Goal: Task Accomplishment & Management: Manage account settings

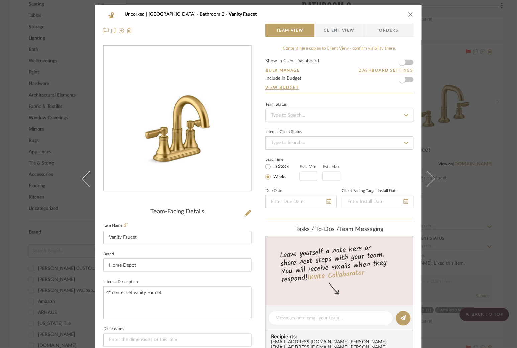
click at [42, 65] on div "Uncorked | [GEOGRAPHIC_DATA] Bathroom 2 Vanity Faucet Team View Client View Ord…" at bounding box center [258, 174] width 517 height 348
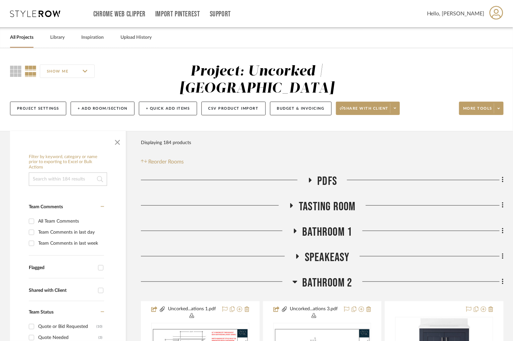
click at [36, 12] on icon at bounding box center [35, 13] width 50 height 7
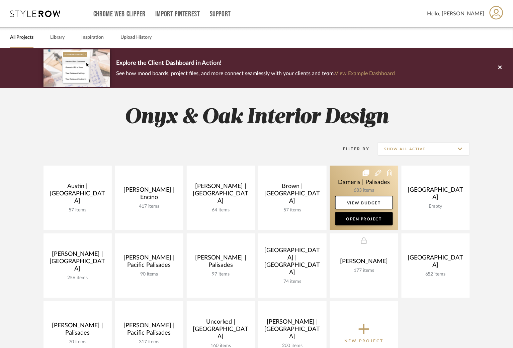
scroll to position [50, 0]
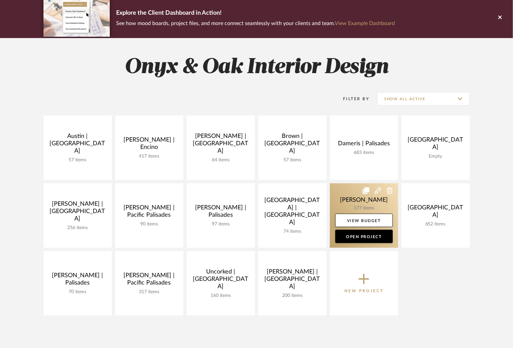
click at [341, 200] on link at bounding box center [364, 216] width 68 height 65
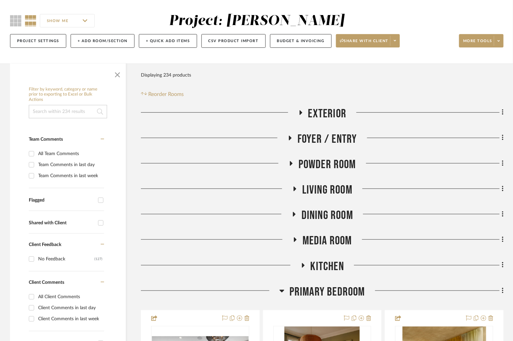
scroll to position [201, 0]
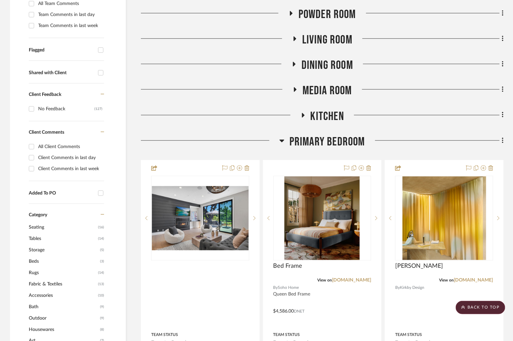
click at [281, 140] on icon at bounding box center [281, 141] width 5 height 8
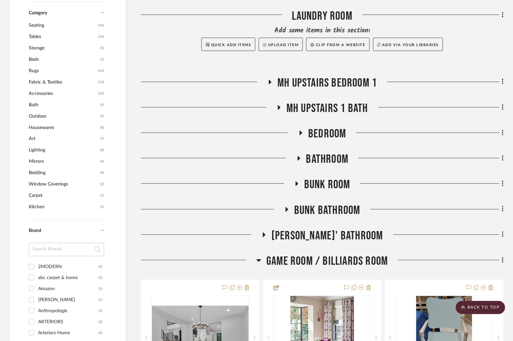
scroll to position [501, 0]
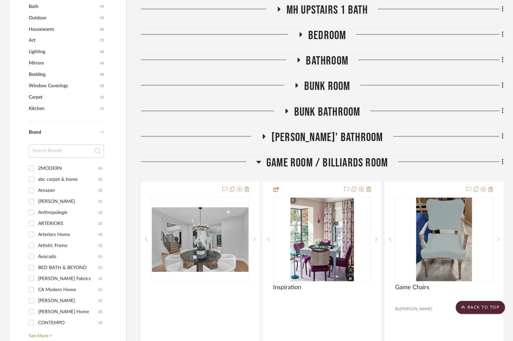
click at [258, 161] on icon at bounding box center [258, 162] width 5 height 3
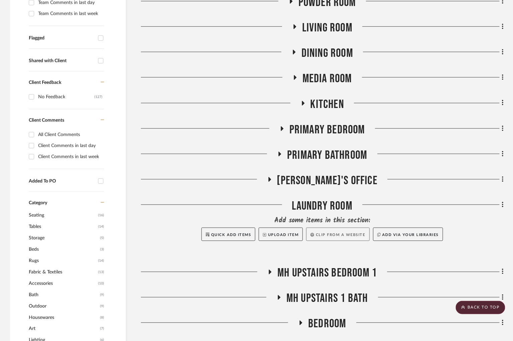
scroll to position [201, 0]
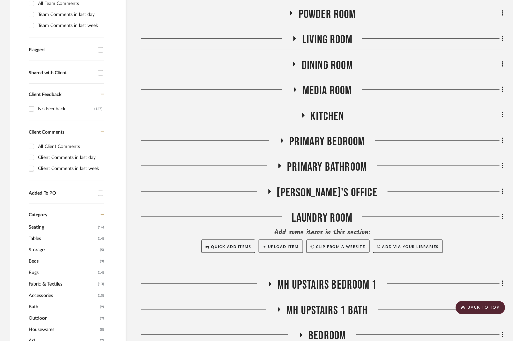
click at [297, 39] on icon at bounding box center [294, 38] width 8 height 5
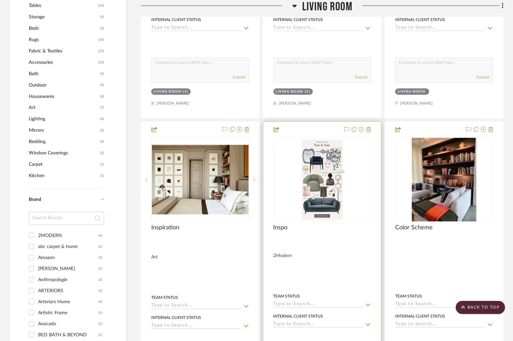
scroll to position [451, 0]
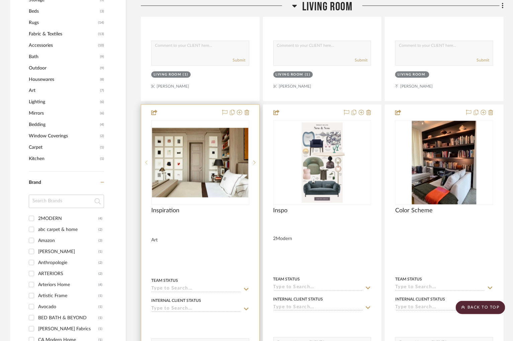
click at [147, 161] on icon at bounding box center [146, 162] width 2 height 5
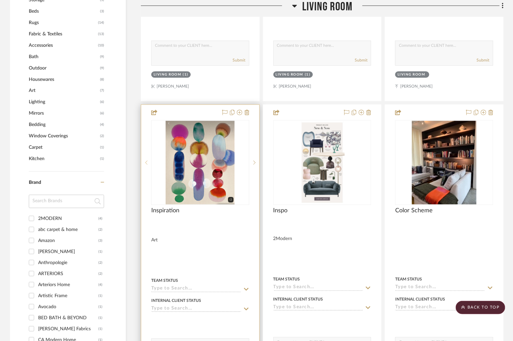
click at [147, 161] on icon at bounding box center [146, 162] width 2 height 5
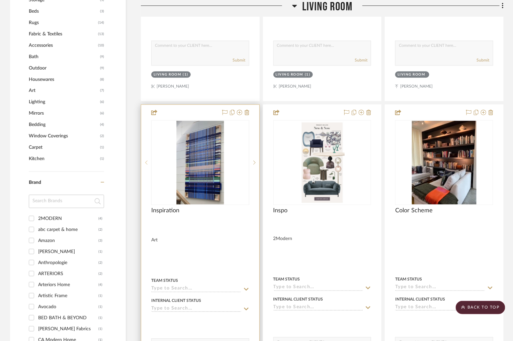
click at [145, 162] on icon at bounding box center [146, 162] width 2 height 5
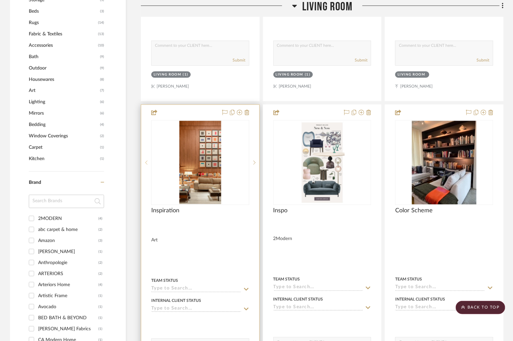
click at [145, 162] on icon at bounding box center [146, 162] width 2 height 5
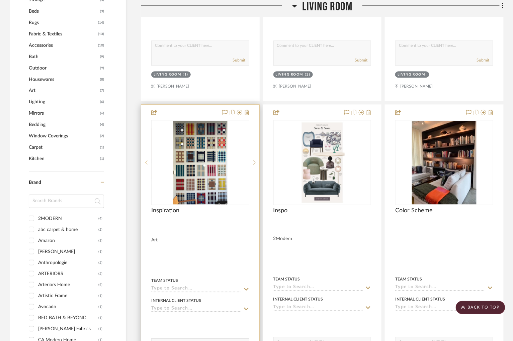
click at [145, 162] on icon at bounding box center [146, 162] width 2 height 5
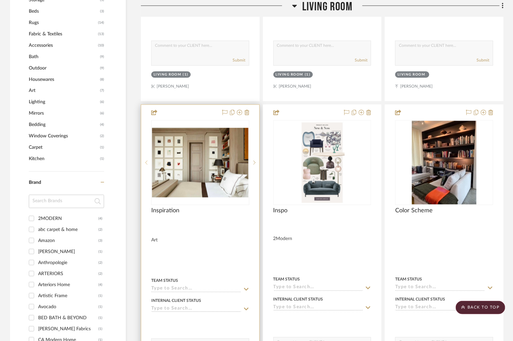
click at [145, 162] on icon at bounding box center [146, 162] width 2 height 5
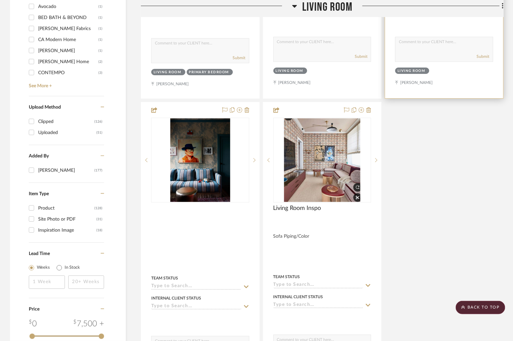
scroll to position [752, 0]
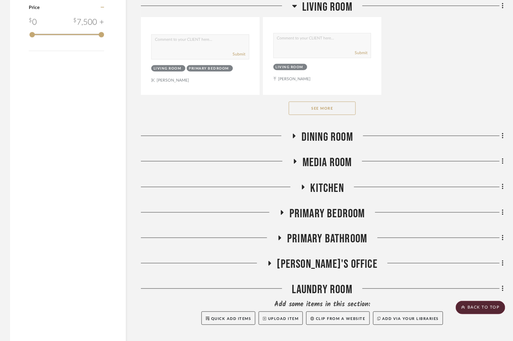
click at [335, 108] on button "See More" at bounding box center [322, 108] width 67 height 13
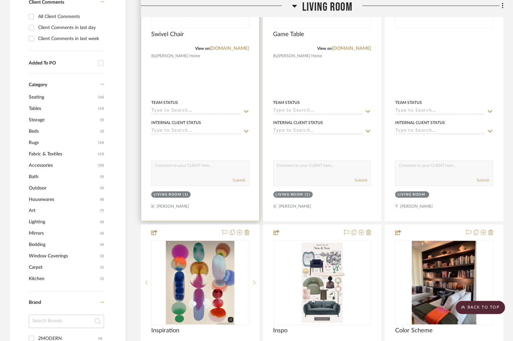
scroll to position [451, 0]
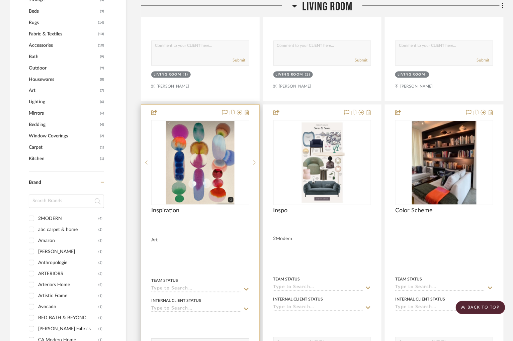
click at [161, 157] on div "4" at bounding box center [199, 162] width 97 height 84
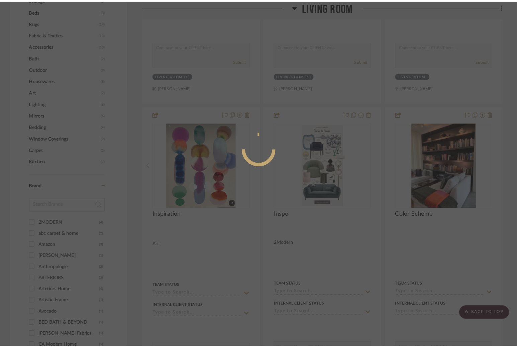
scroll to position [0, 0]
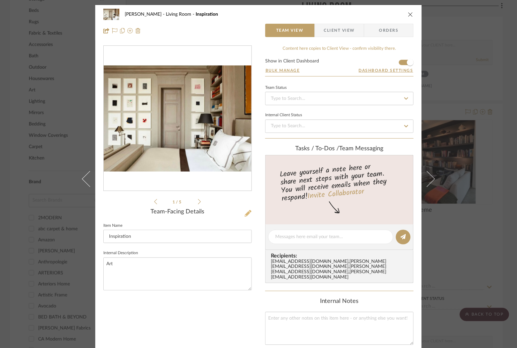
click at [246, 212] on icon at bounding box center [248, 213] width 7 height 7
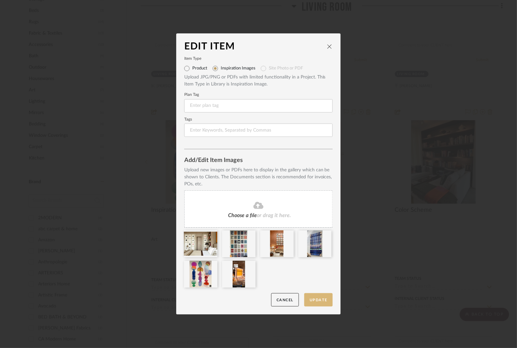
click at [321, 302] on button "Update" at bounding box center [318, 301] width 28 height 14
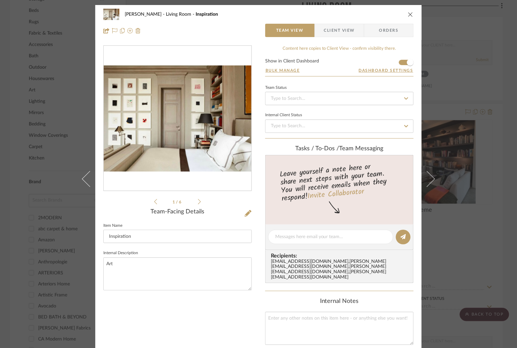
click at [448, 102] on div "[PERSON_NAME] Living Room Inspiration Team View Client View Orders 1 / 6 Team-F…" at bounding box center [258, 174] width 517 height 348
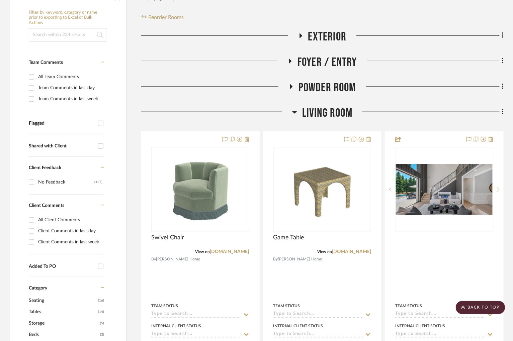
scroll to position [100, 0]
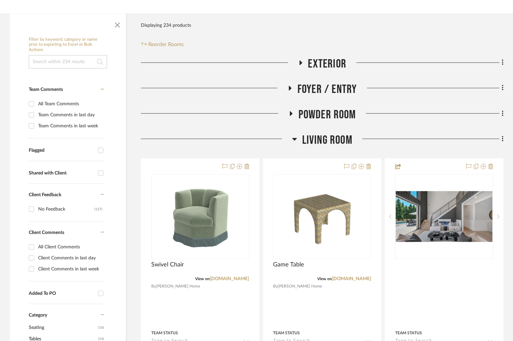
click at [295, 139] on icon at bounding box center [294, 139] width 5 height 3
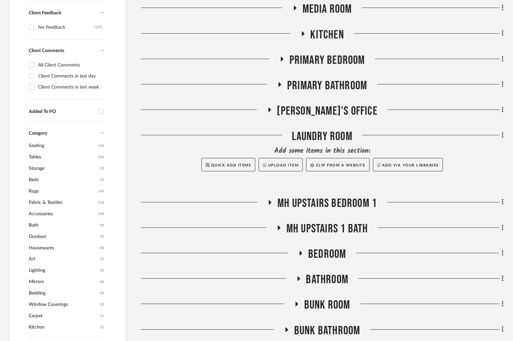
scroll to position [301, 0]
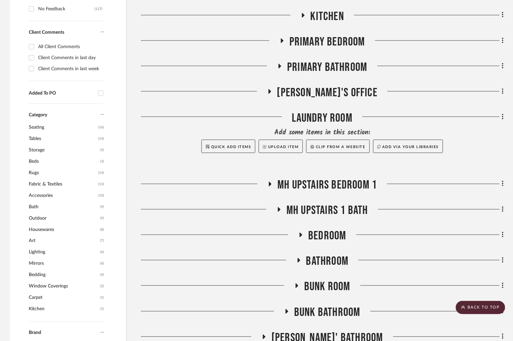
click at [271, 93] on icon at bounding box center [269, 91] width 3 height 5
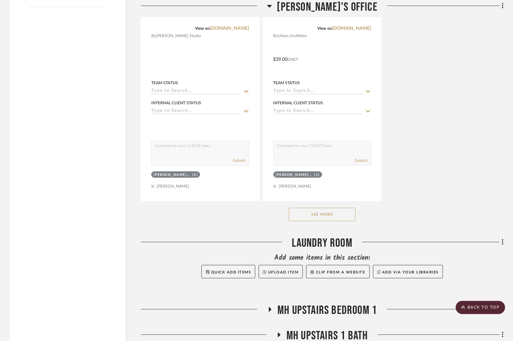
scroll to position [1103, 0]
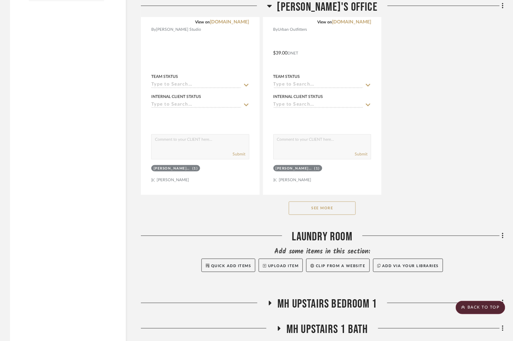
click at [342, 211] on button "See More" at bounding box center [322, 208] width 67 height 13
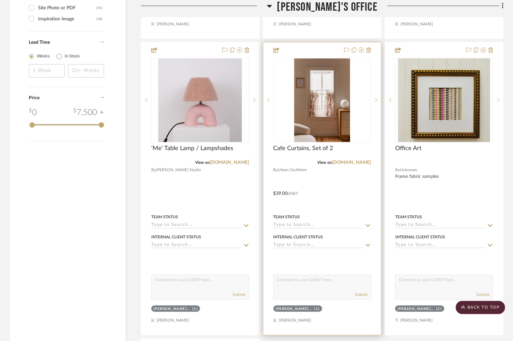
scroll to position [853, 0]
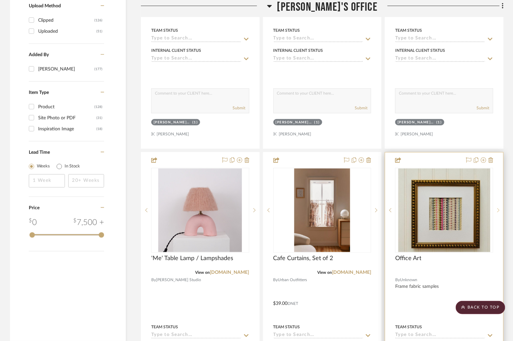
click at [497, 209] on icon at bounding box center [498, 210] width 2 height 5
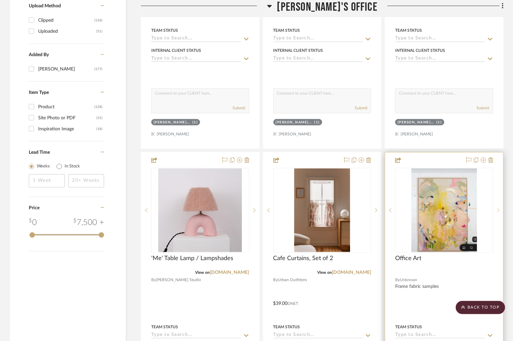
click at [497, 209] on icon at bounding box center [498, 210] width 2 height 5
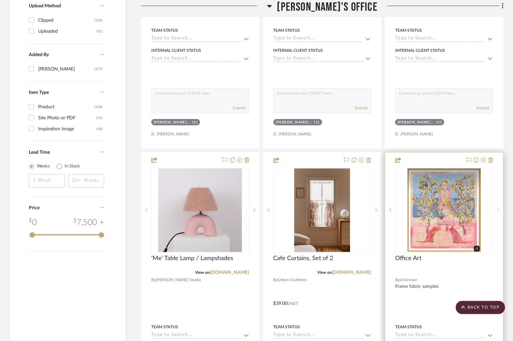
click at [497, 209] on icon at bounding box center [498, 210] width 2 height 5
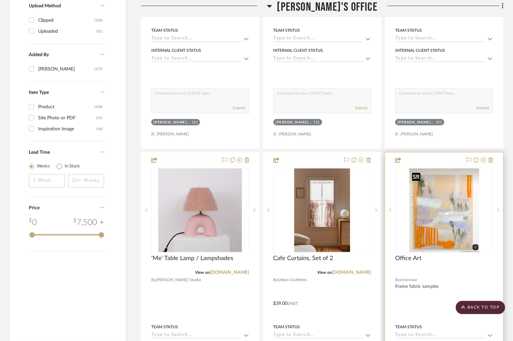
click at [449, 207] on img "3" at bounding box center [444, 211] width 70 height 84
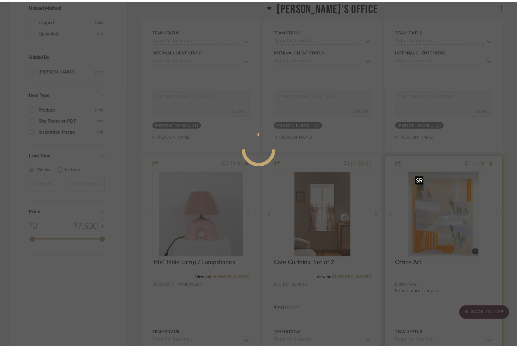
scroll to position [0, 0]
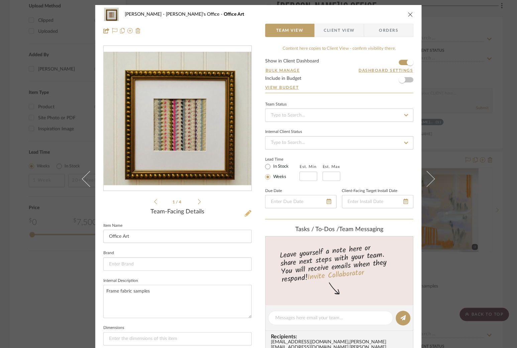
click at [245, 212] on icon at bounding box center [248, 213] width 7 height 7
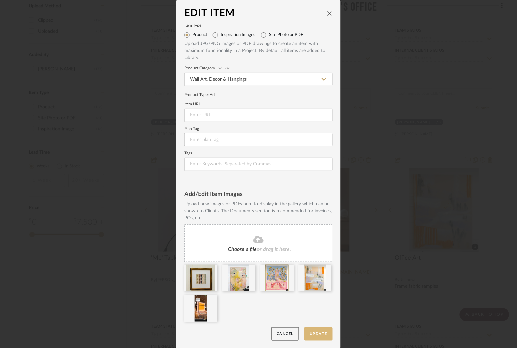
click at [318, 332] on button "Update" at bounding box center [318, 335] width 28 height 14
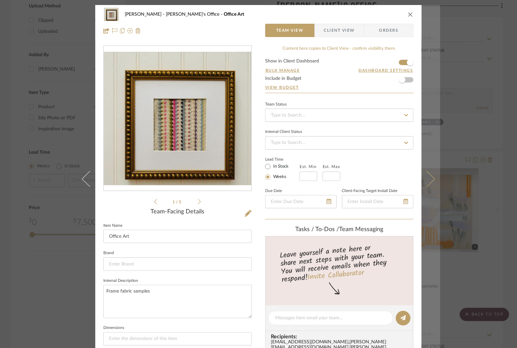
click at [433, 146] on button at bounding box center [431, 179] width 19 height 348
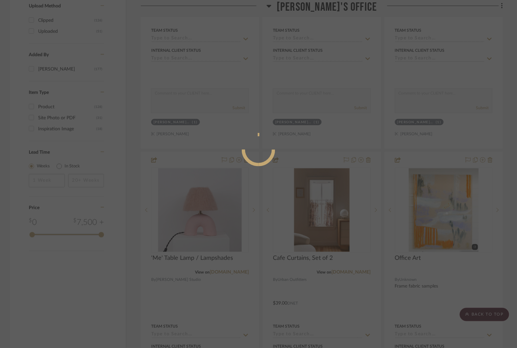
click at [477, 128] on div at bounding box center [258, 174] width 517 height 348
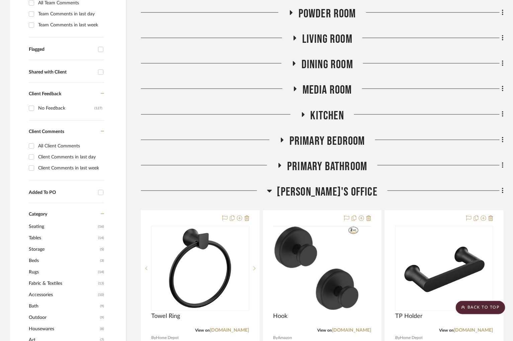
scroll to position [201, 0]
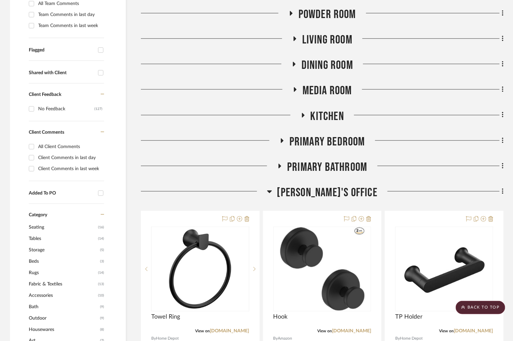
click at [272, 195] on icon at bounding box center [269, 192] width 5 height 8
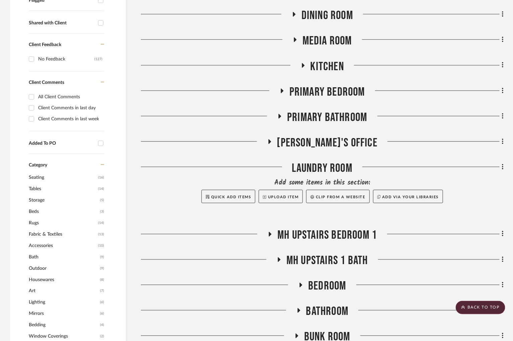
scroll to position [150, 0]
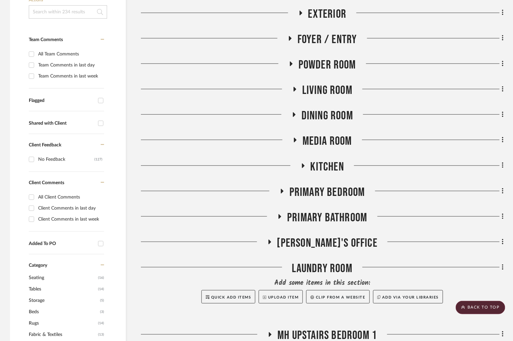
click at [295, 90] on icon at bounding box center [294, 89] width 8 height 5
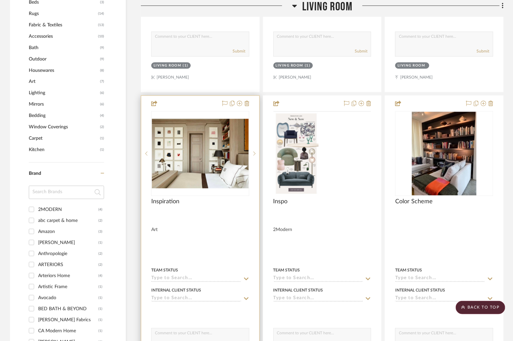
scroll to position [501, 0]
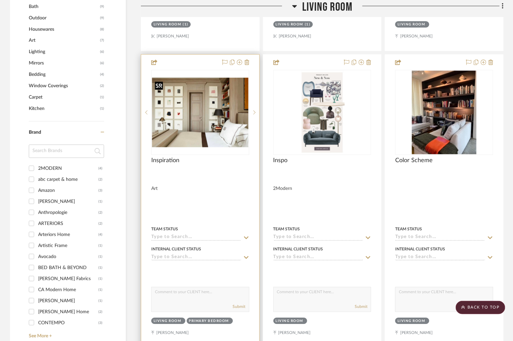
click at [0, 0] on img at bounding box center [0, 0] width 0 height 0
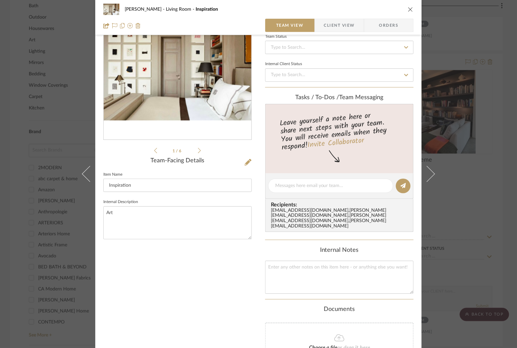
scroll to position [0, 0]
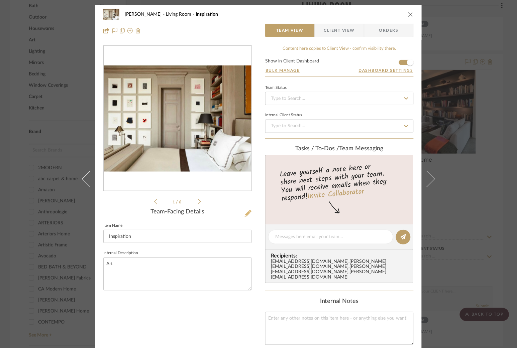
click at [245, 214] on icon at bounding box center [248, 213] width 7 height 7
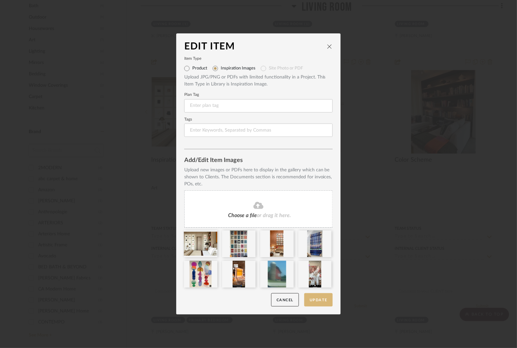
click at [314, 302] on button "Update" at bounding box center [318, 301] width 28 height 14
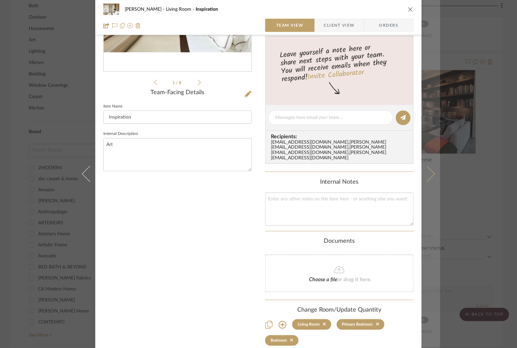
scroll to position [149, 0]
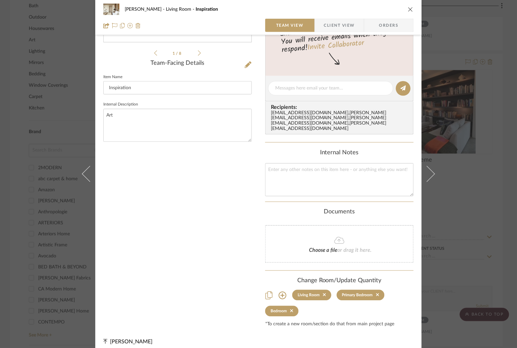
click at [465, 202] on div "[PERSON_NAME] Living Room Inspiration Team View Client View Orders 1 / 8 Team-F…" at bounding box center [258, 174] width 517 height 348
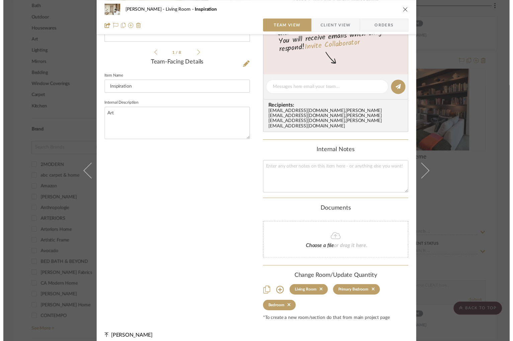
scroll to position [501, 0]
